Goal: Communication & Community: Share content

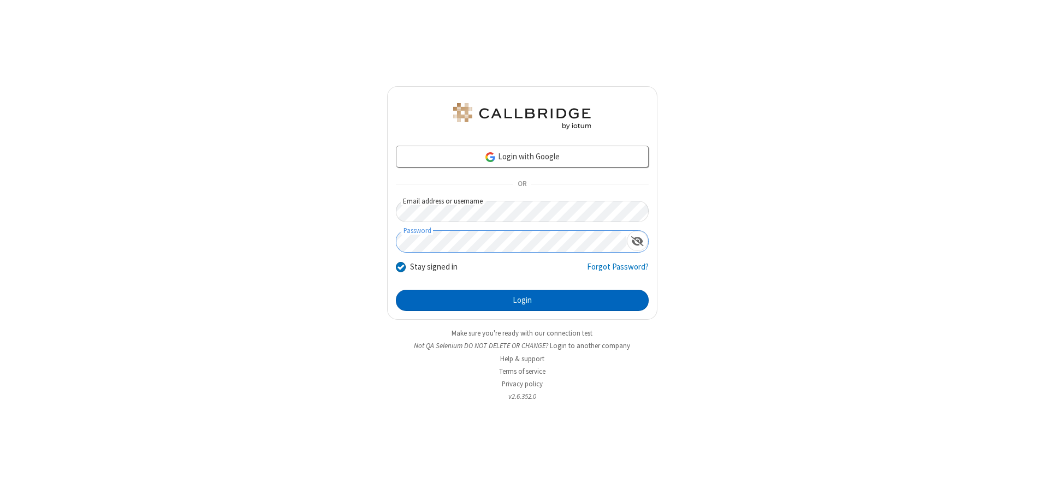
click at [522, 300] on button "Login" at bounding box center [522, 301] width 253 height 22
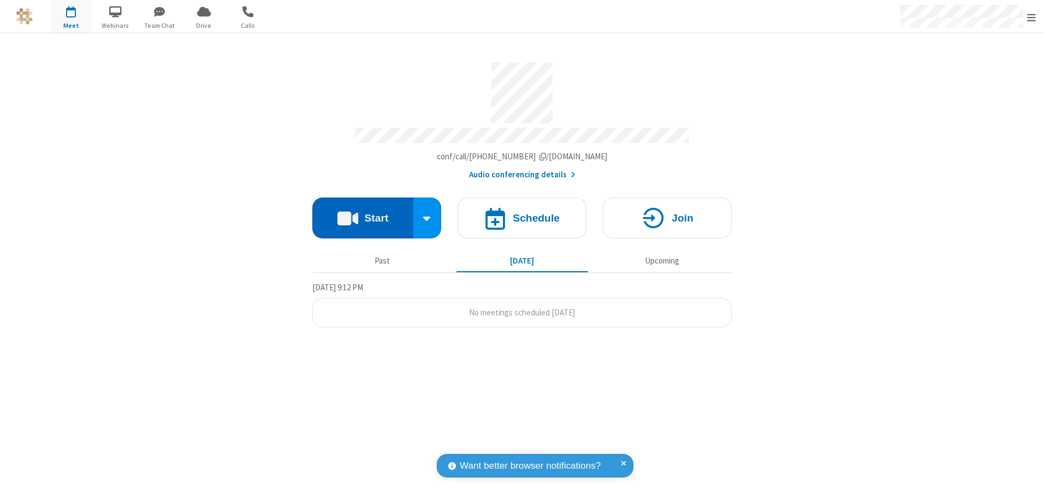
click at [362, 214] on button "Start" at bounding box center [362, 218] width 101 height 41
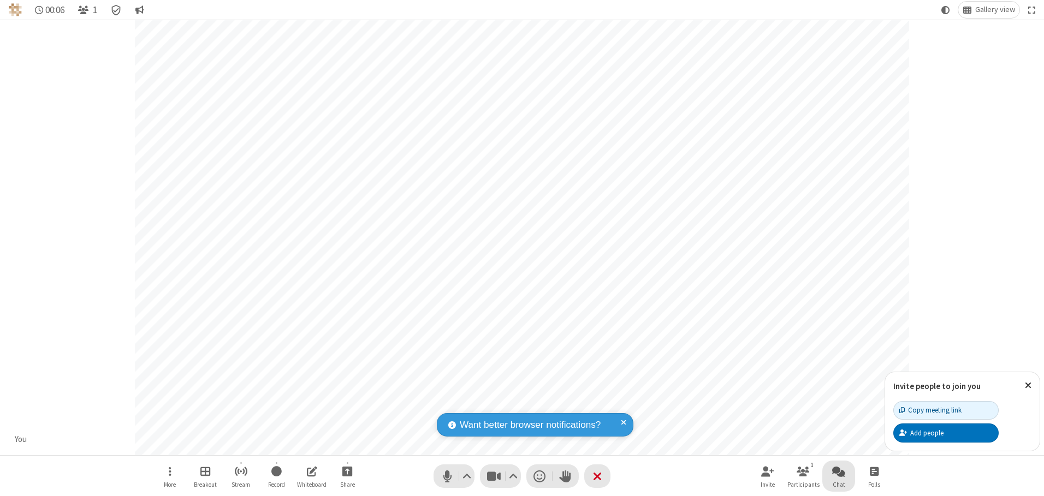
click at [838, 471] on span "Open chat" at bounding box center [838, 472] width 13 height 14
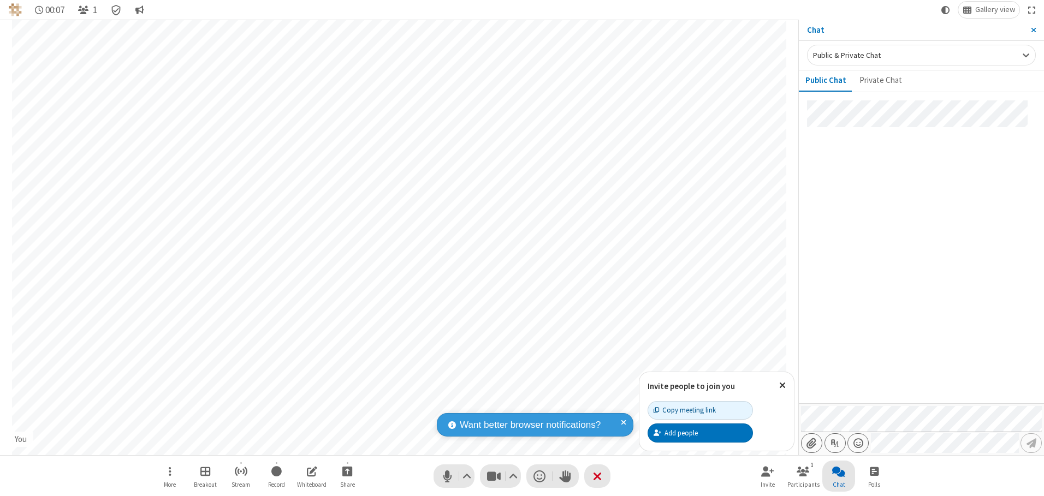
type input "C:\fakepath\doc_test.docx"
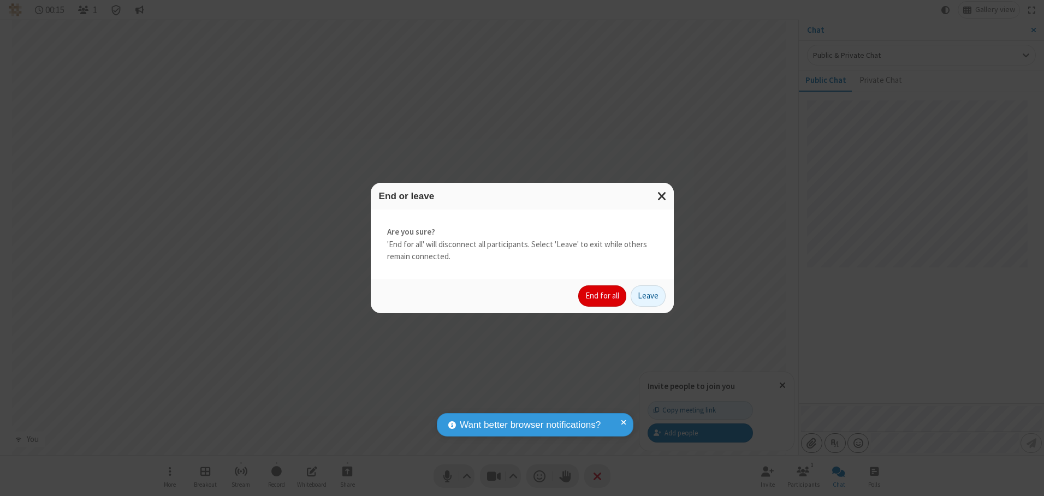
click at [603, 296] on button "End for all" at bounding box center [602, 296] width 48 height 22
